Goal: Task Accomplishment & Management: Use online tool/utility

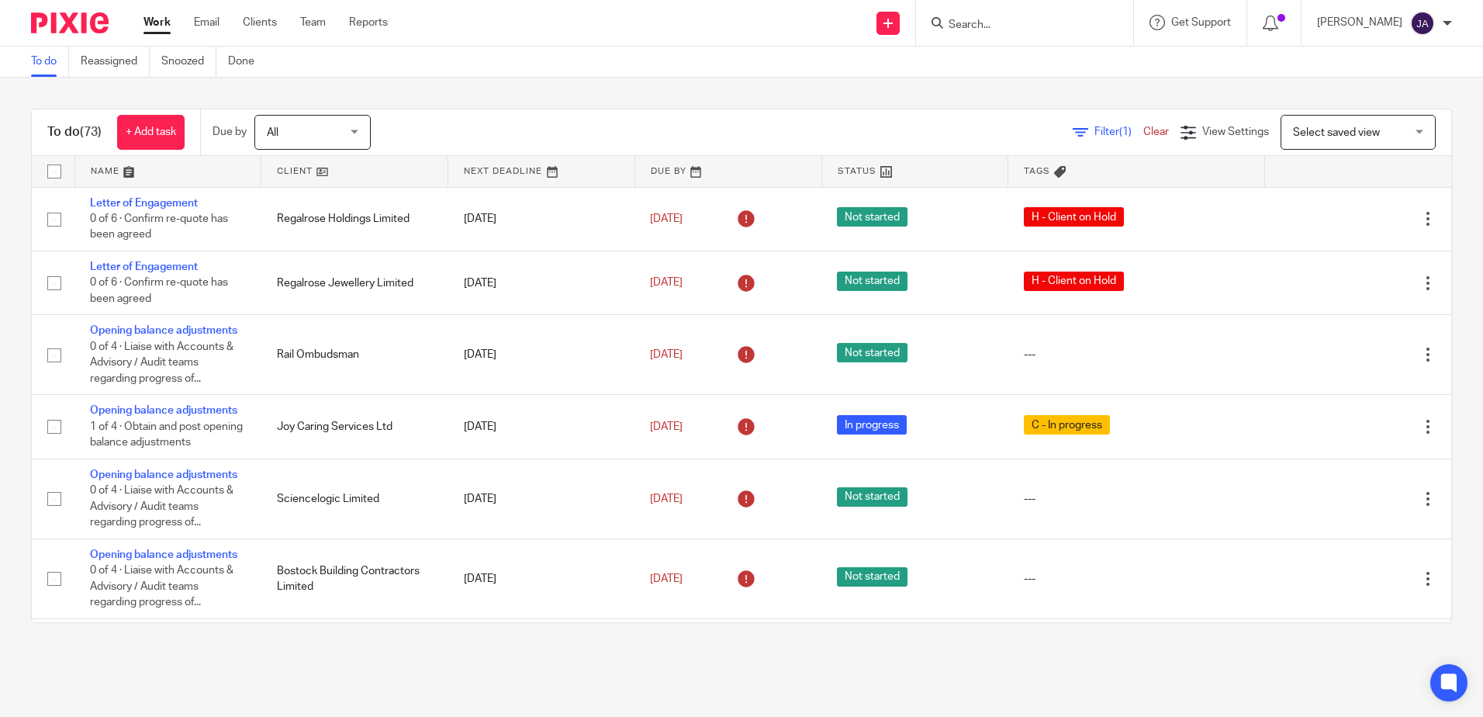
click at [1041, 40] on div at bounding box center [1024, 23] width 217 height 46
click at [998, 22] on input "Search" at bounding box center [1017, 26] width 140 height 14
type input "D & P brown"
click at [1047, 46] on div "D & [PERSON_NAME]" at bounding box center [1040, 60] width 217 height 48
click at [1051, 61] on link at bounding box center [1040, 60] width 192 height 23
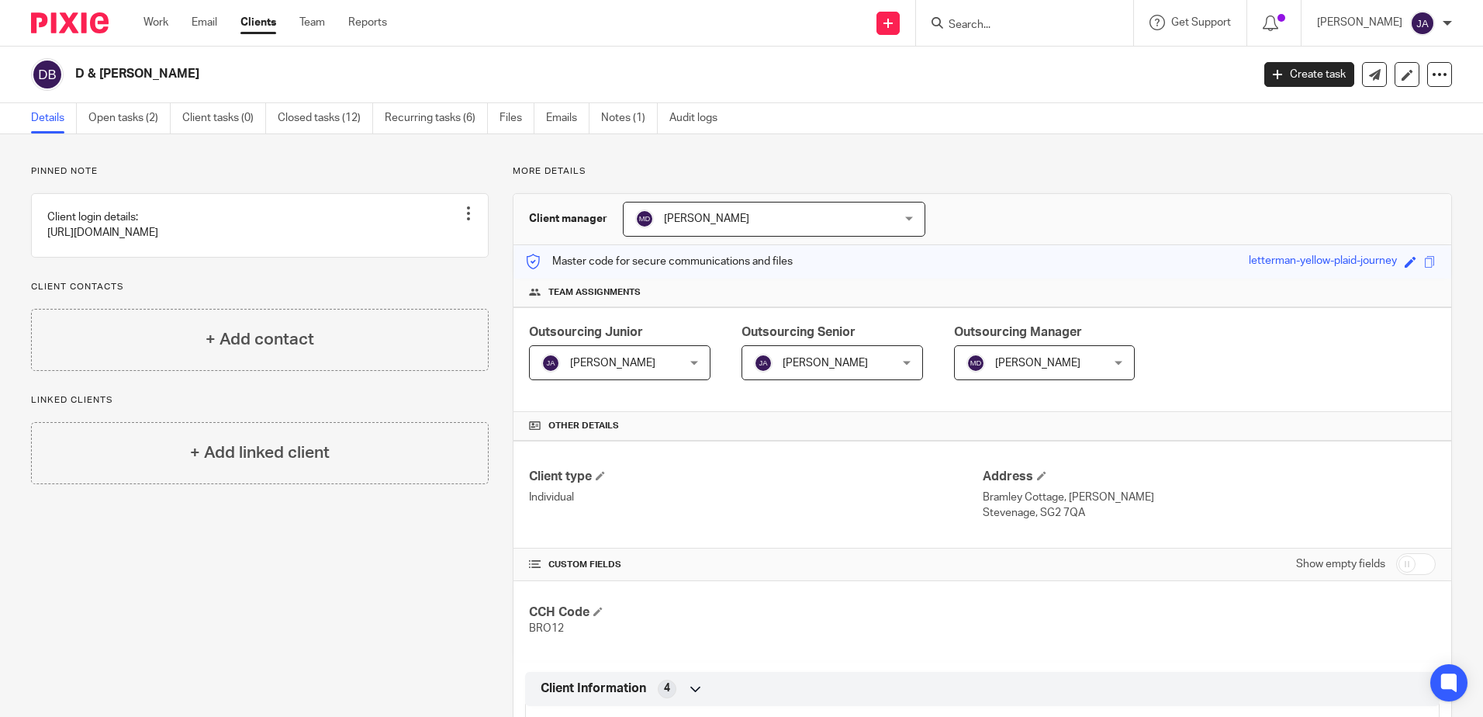
click at [82, 116] on ul "Details Open tasks (2) Client tasks (0) Closed tasks (12) Recurring tasks (6) F…" at bounding box center [386, 118] width 710 height 30
click at [109, 123] on link "Open tasks (2)" at bounding box center [129, 118] width 82 height 30
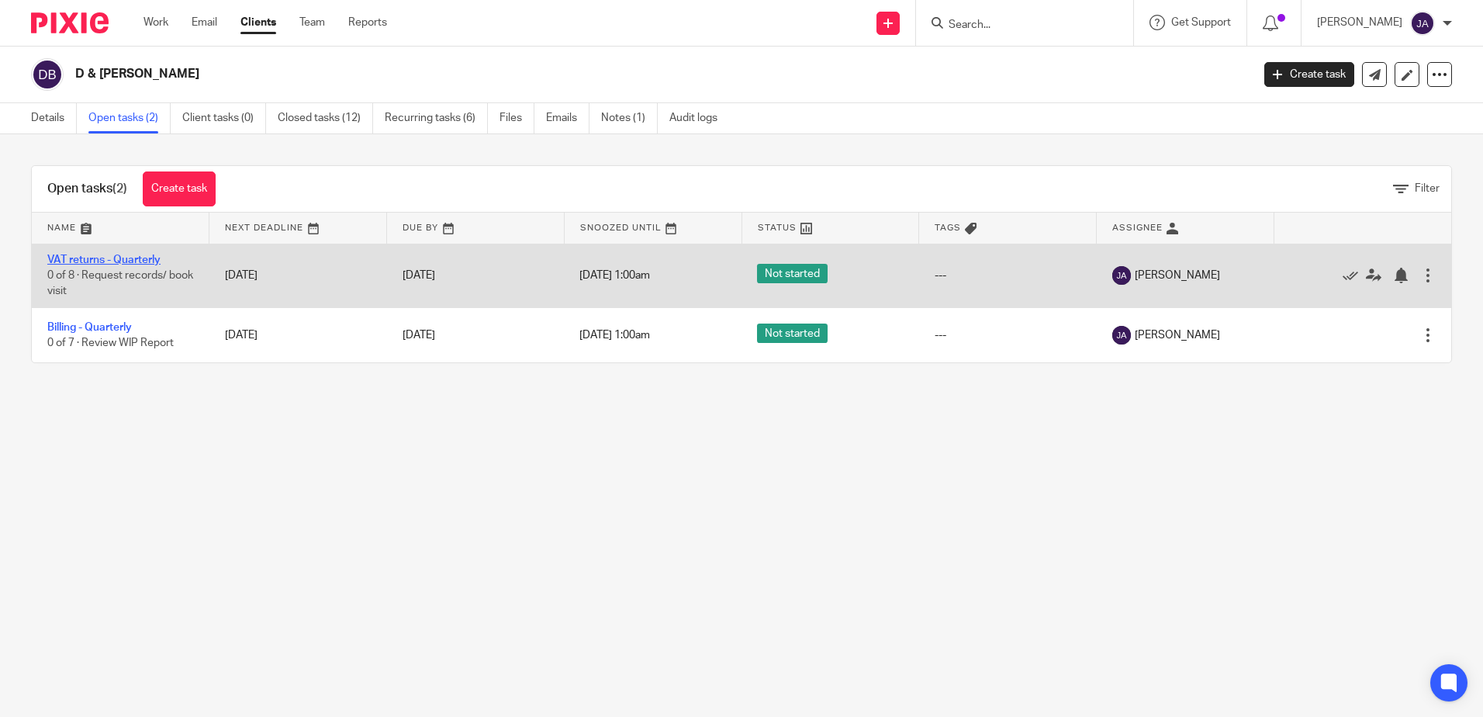
click at [90, 257] on link "VAT returns - Quarterly" at bounding box center [103, 259] width 113 height 11
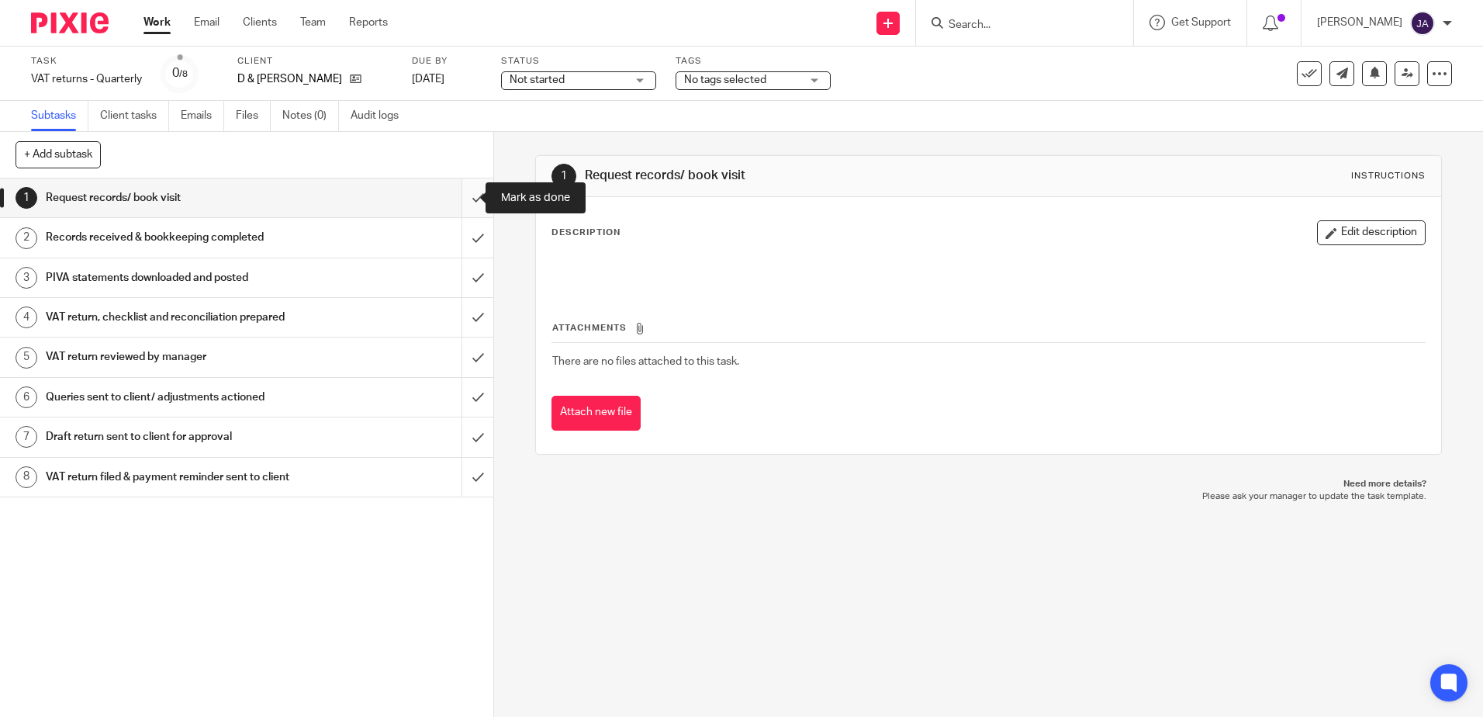
click at [465, 195] on input "submit" at bounding box center [246, 197] width 493 height 39
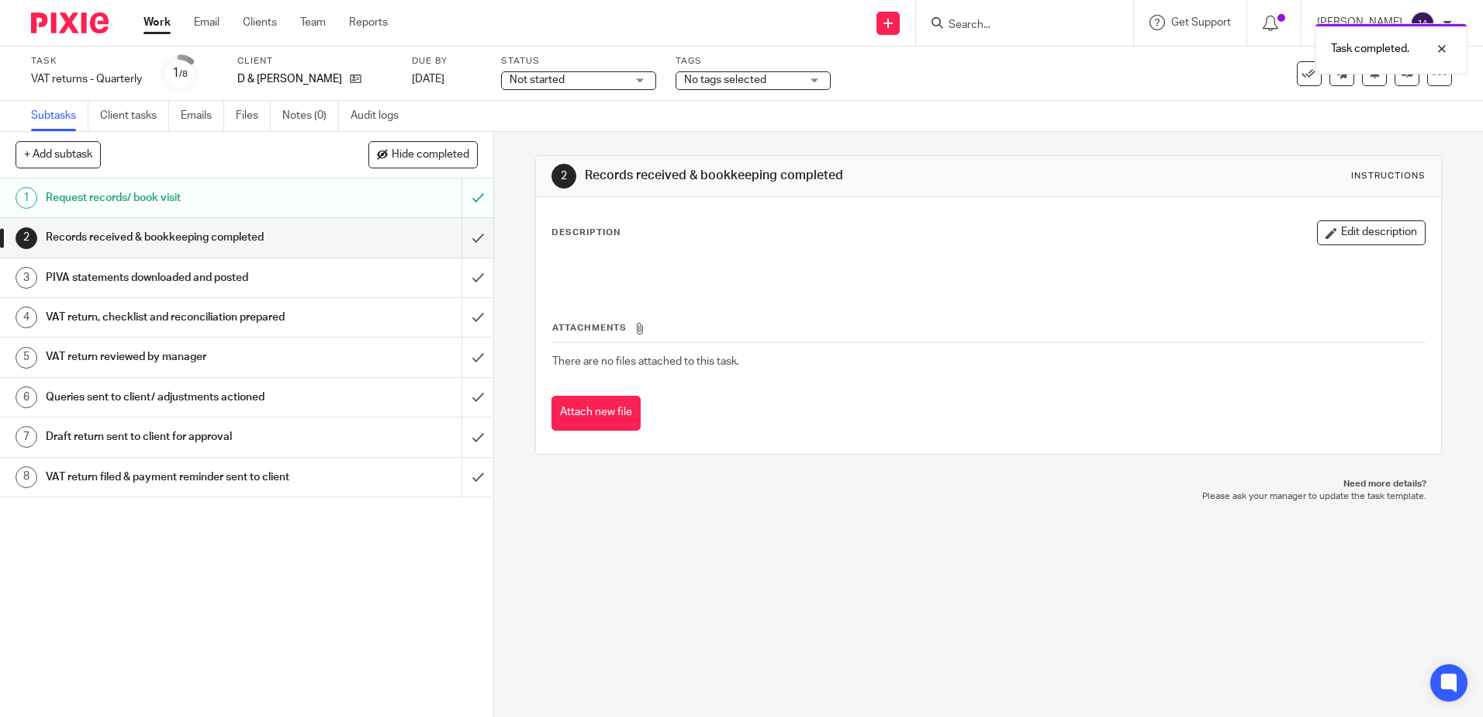
click at [771, 84] on span "No tags selected" at bounding box center [742, 80] width 116 height 16
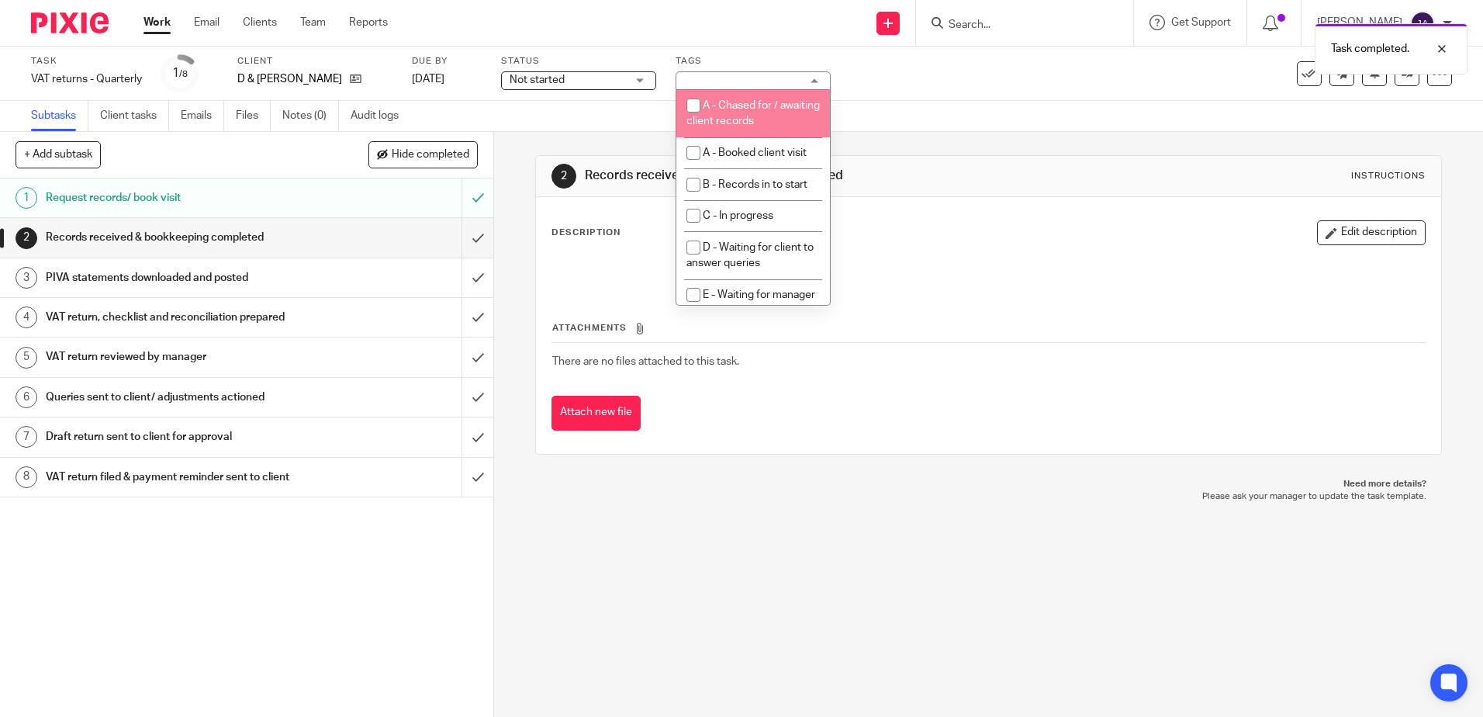
click at [766, 117] on span "A - Chased for / awaiting client records" at bounding box center [752, 113] width 133 height 27
checkbox input "true"
click at [1008, 174] on div "2 Records received & bookkeeping completed Instructions" at bounding box center [987, 176] width 873 height 25
